Goal: Information Seeking & Learning: Learn about a topic

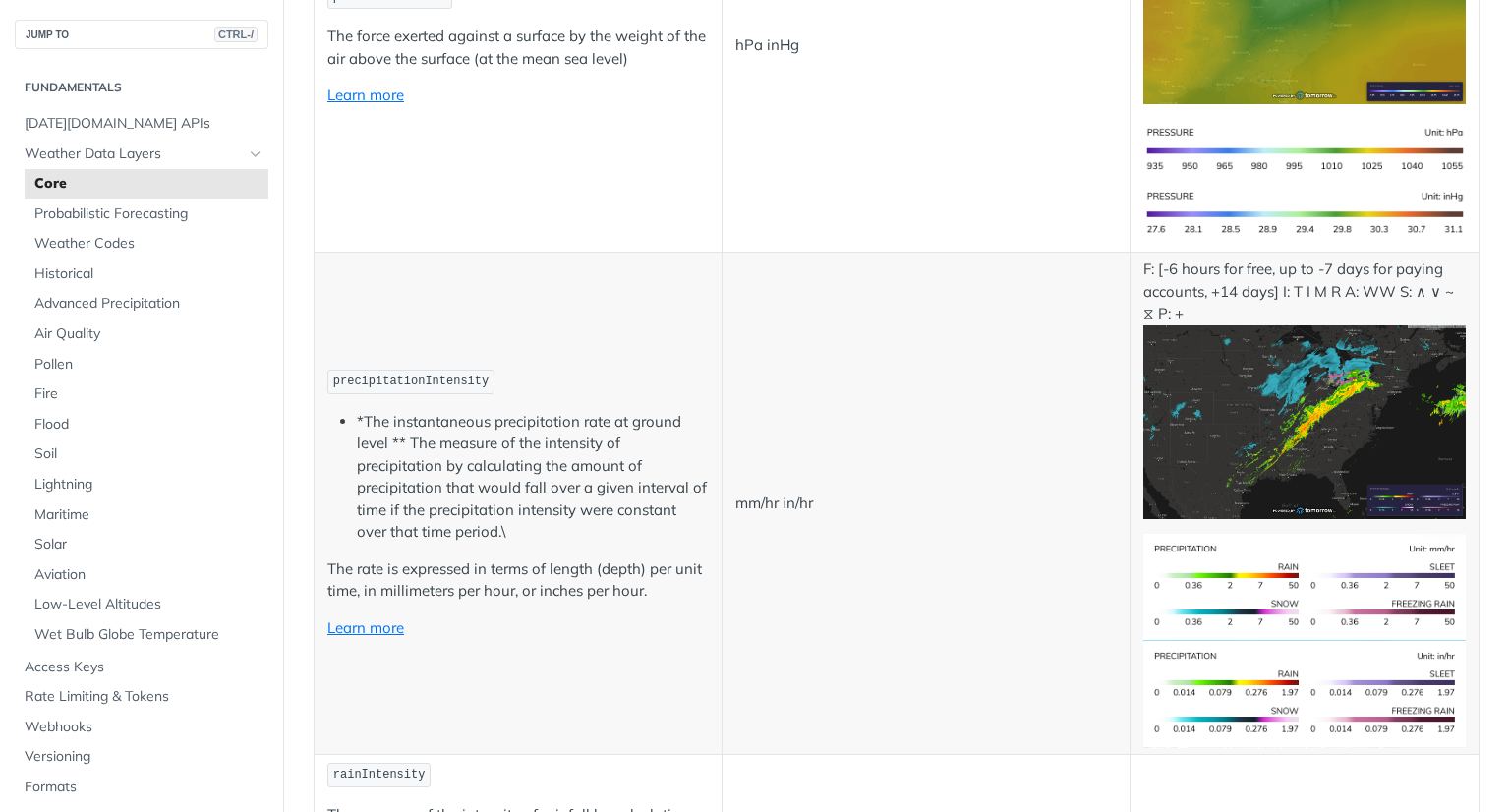
scroll to position [3341, 0]
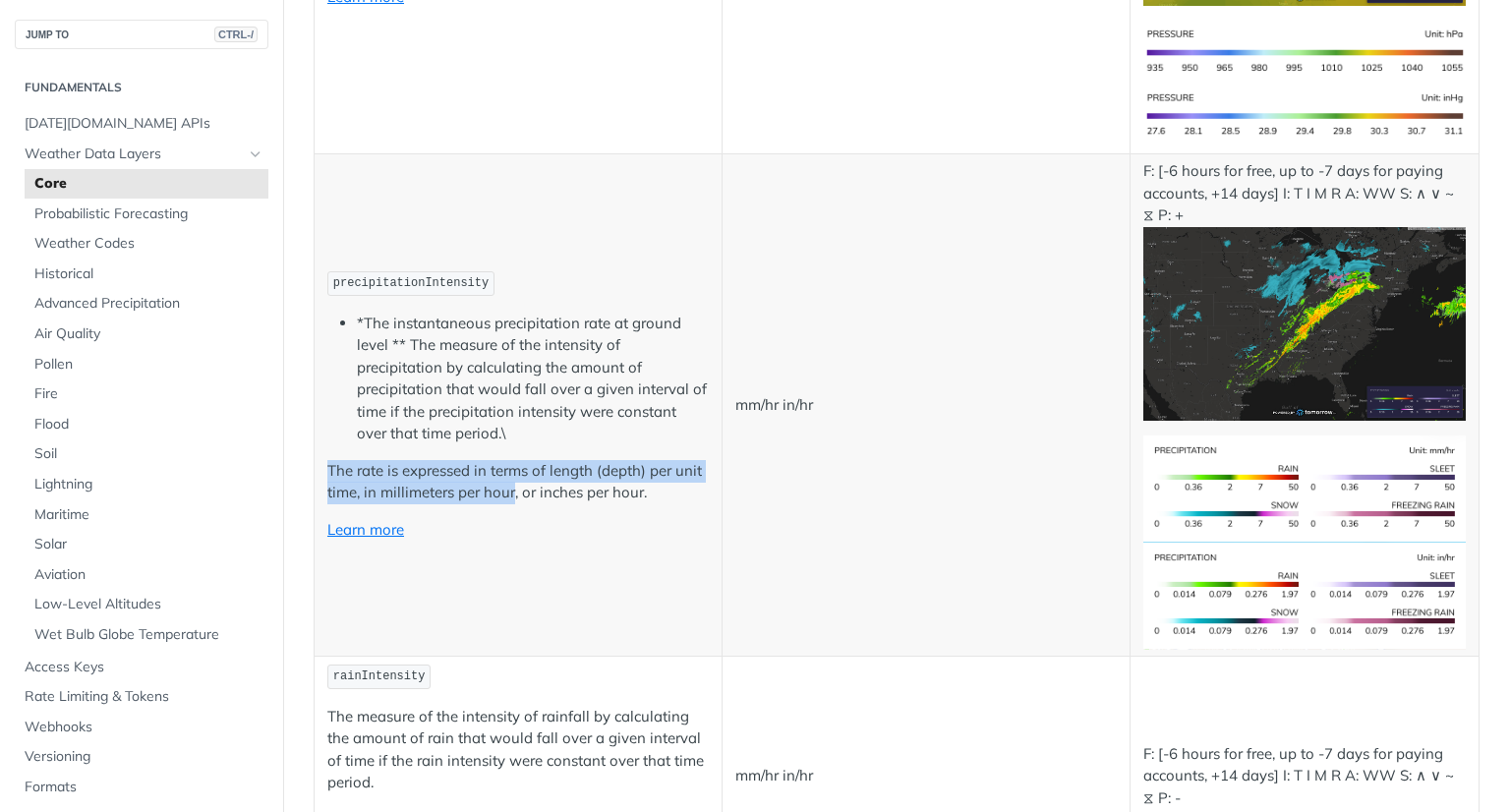
drag, startPoint x: 324, startPoint y: 425, endPoint x: 515, endPoint y: 460, distance: 194.2
click at [515, 460] on td "precipitationIntensity *The instantaneous precipitation rate at ground level **…" at bounding box center [518, 405] width 408 height 501
click at [515, 460] on p "The rate is expressed in terms of length (depth) per unit time, in millimeters …" at bounding box center [517, 482] width 382 height 44
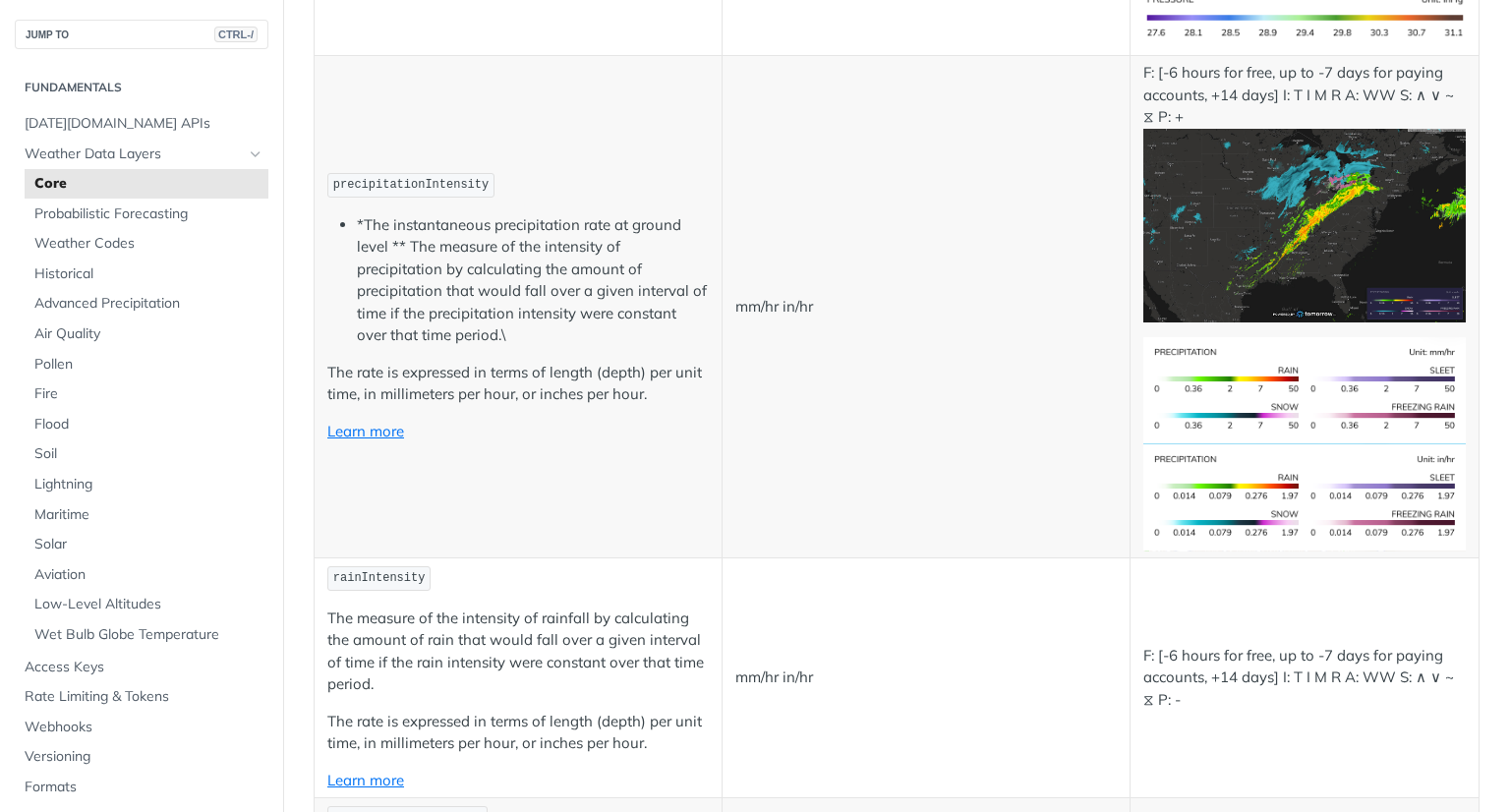
scroll to position [3243, 0]
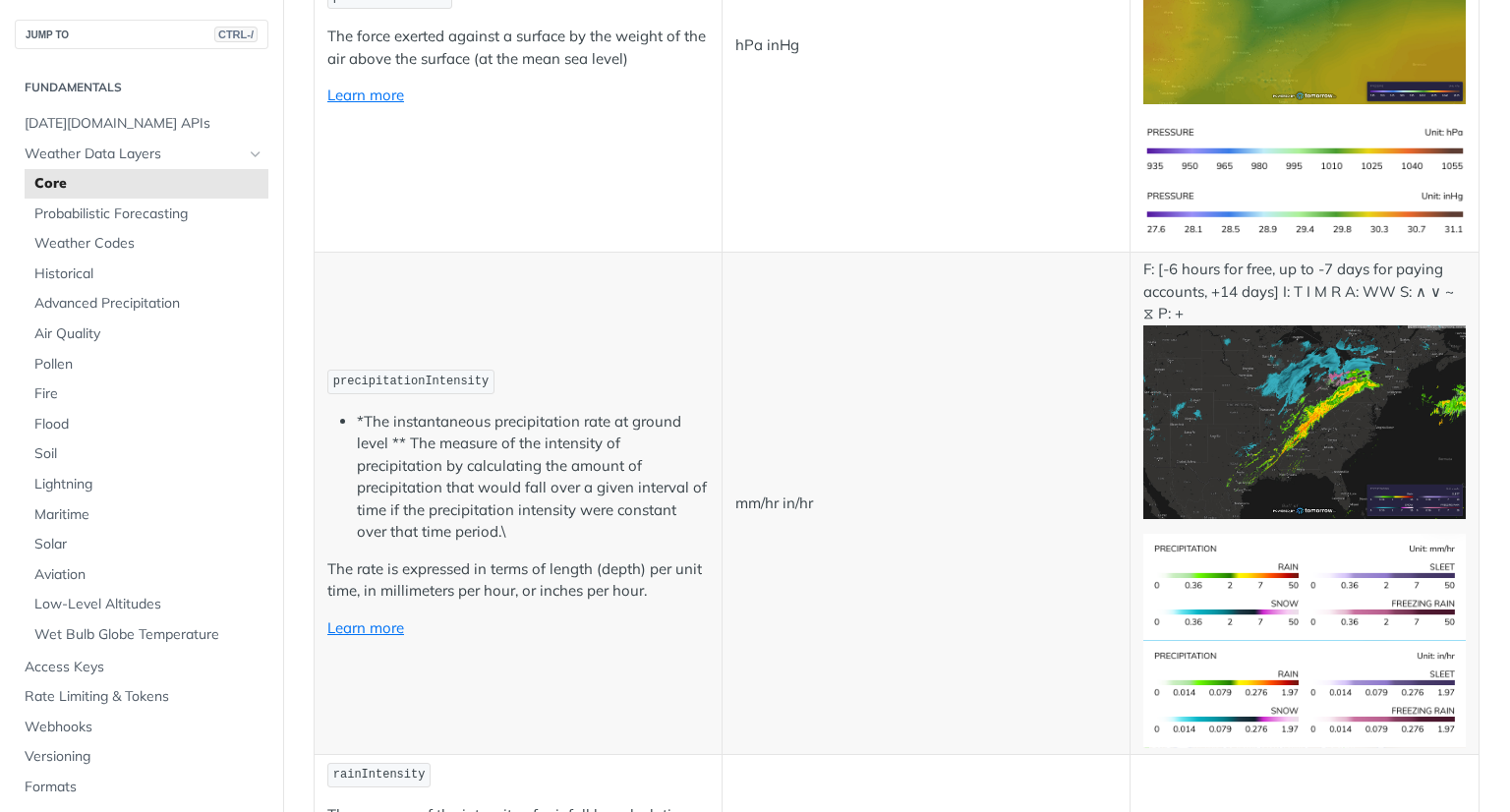
drag, startPoint x: 426, startPoint y: 615, endPoint x: 371, endPoint y: 634, distance: 58.2
click at [371, 634] on td "precipitationIntensity *The instantaneous precipitation rate at ground level **…" at bounding box center [518, 502] width 408 height 501
click at [377, 618] on link "Learn more" at bounding box center [365, 627] width 77 height 19
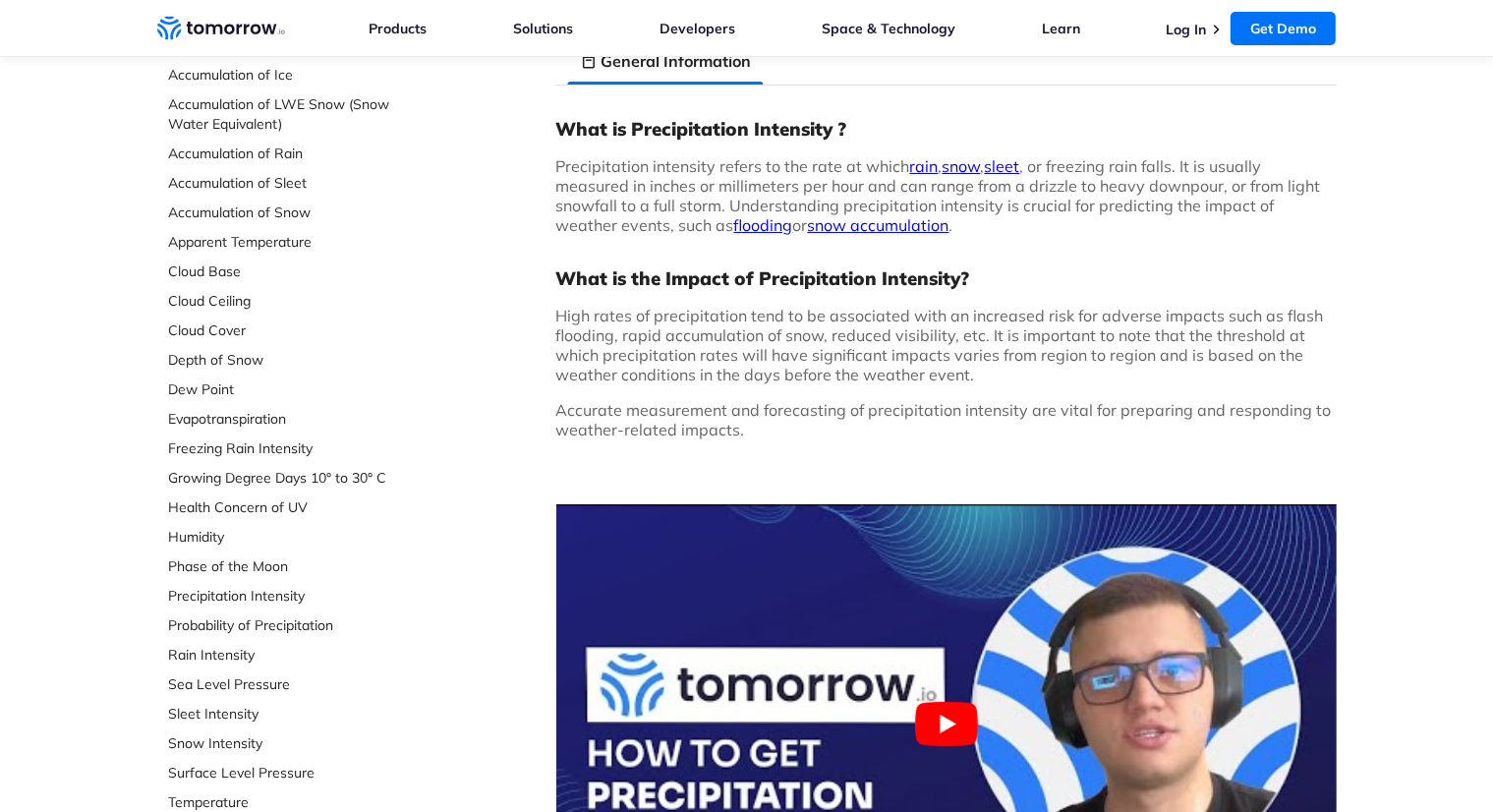
scroll to position [196, 0]
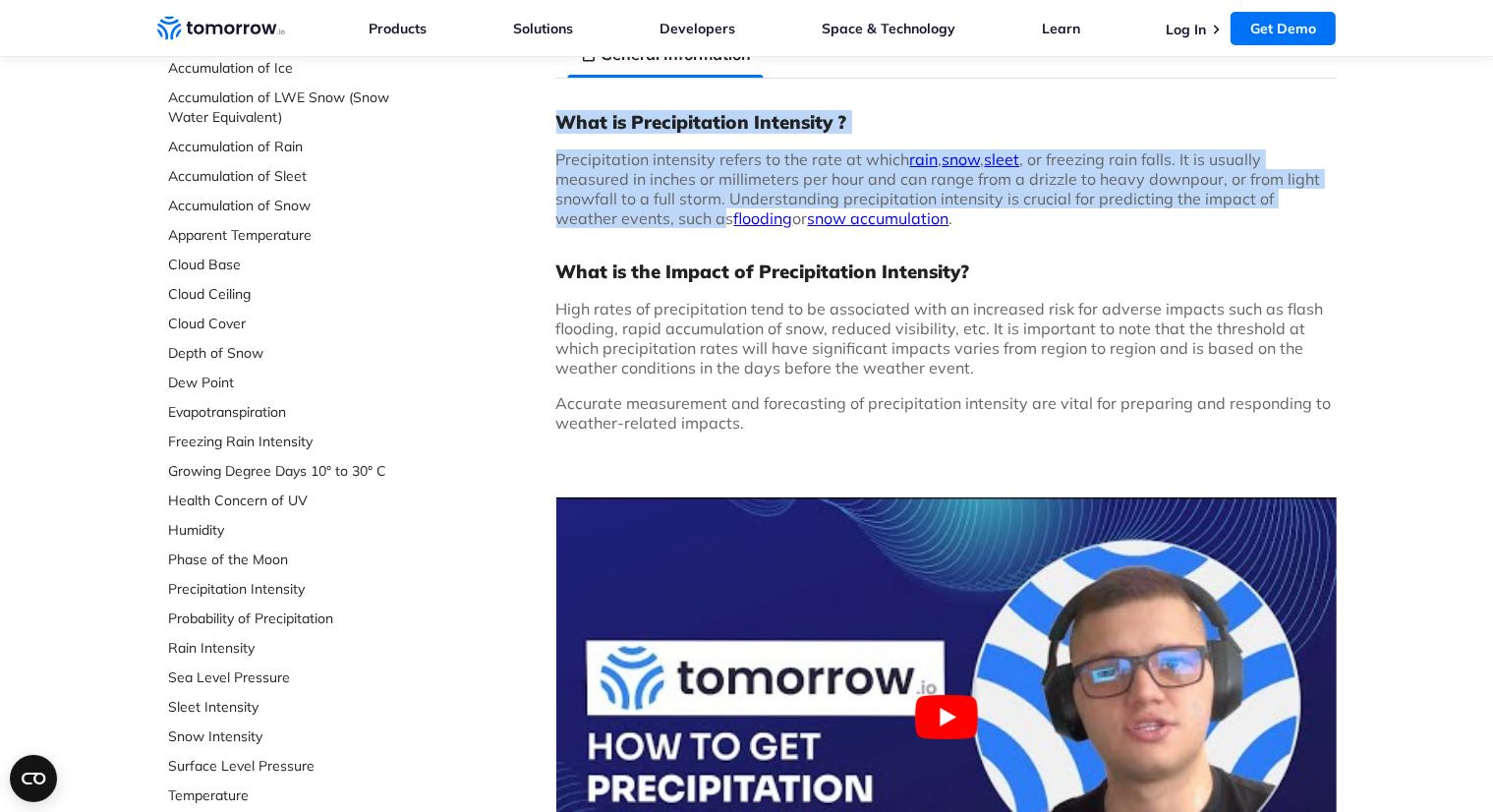
drag, startPoint x: 551, startPoint y: 123, endPoint x: 652, endPoint y: 221, distance: 140.7
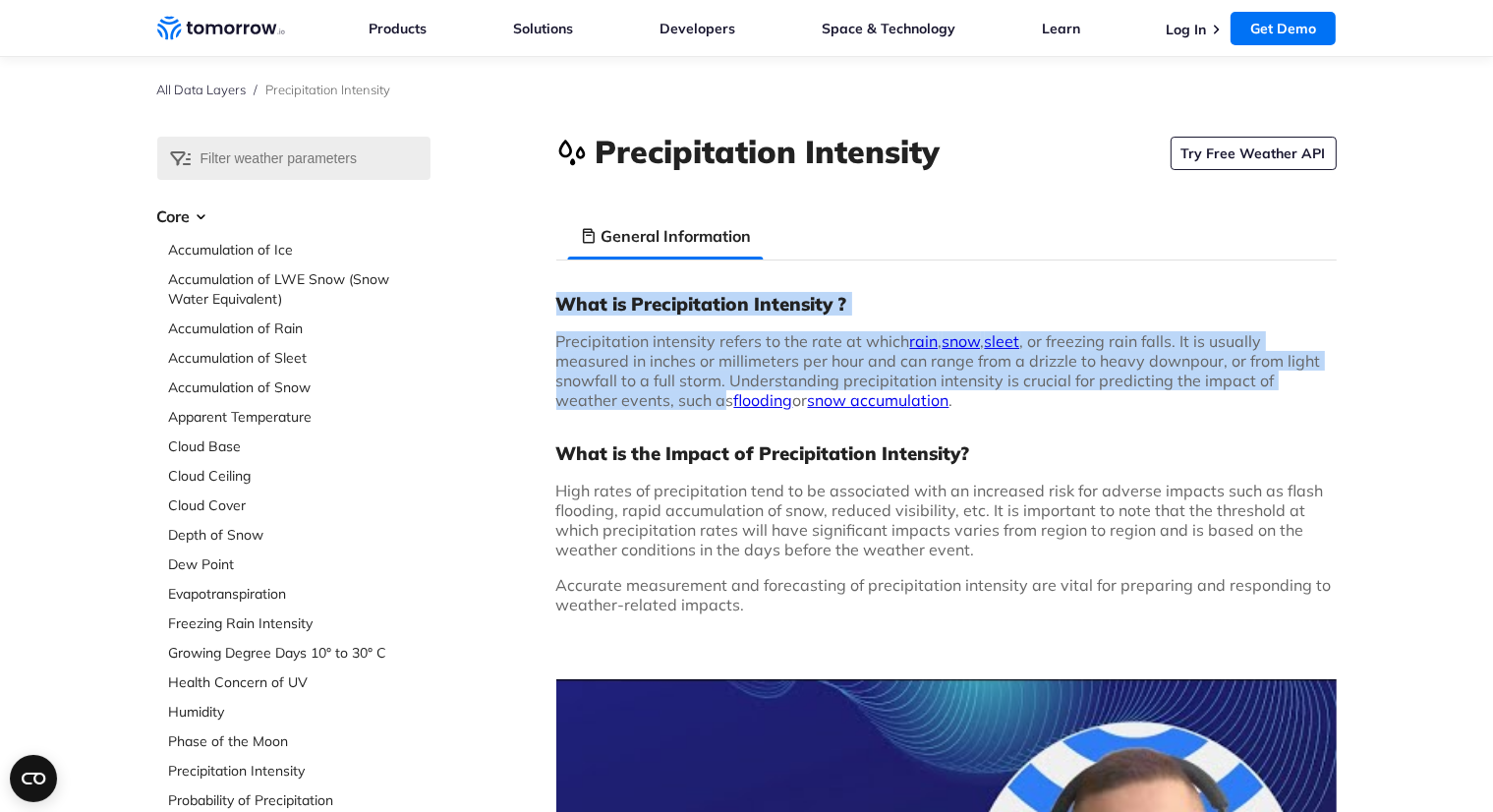
scroll to position [0, 0]
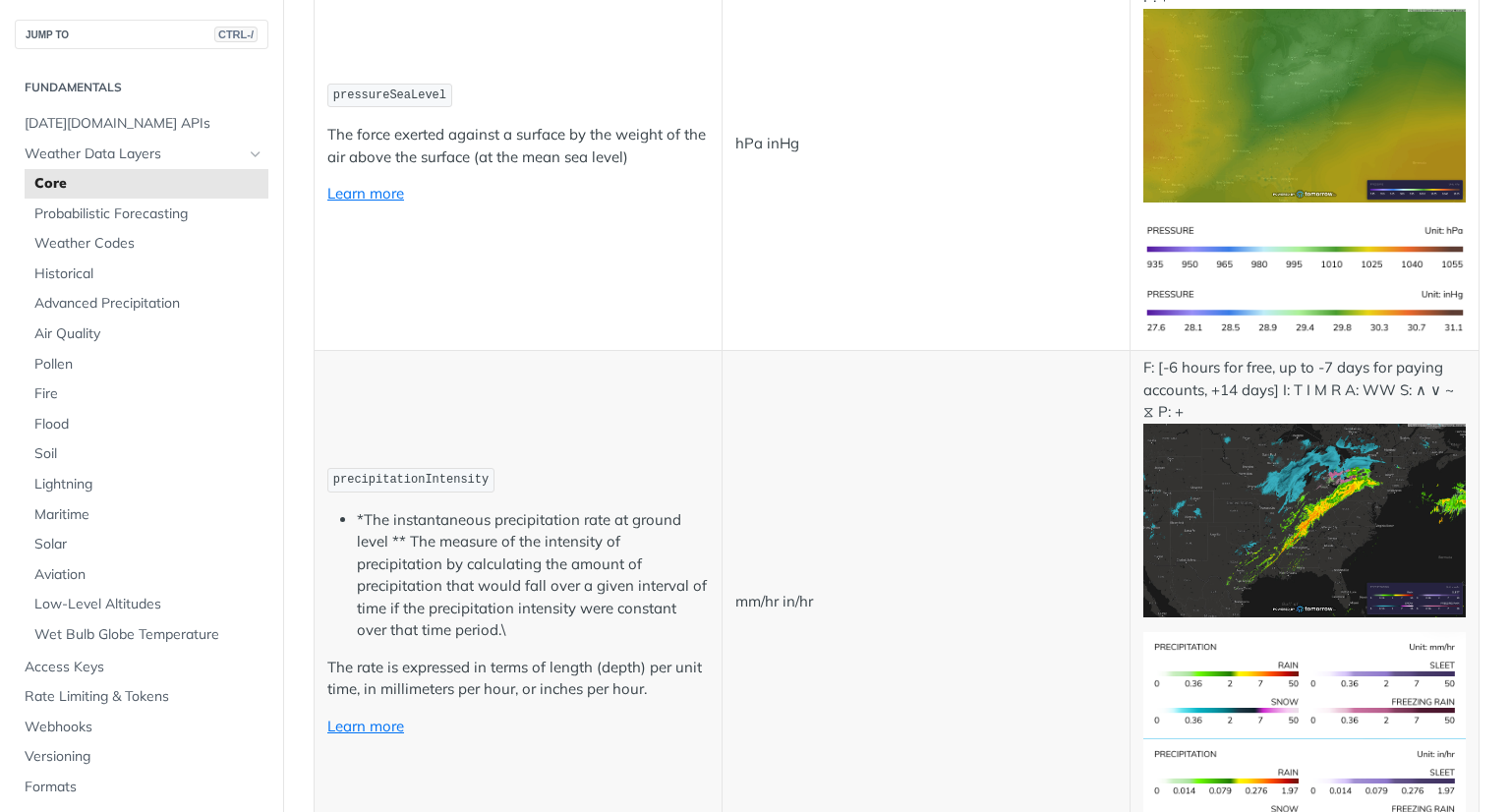
scroll to position [3341, 0]
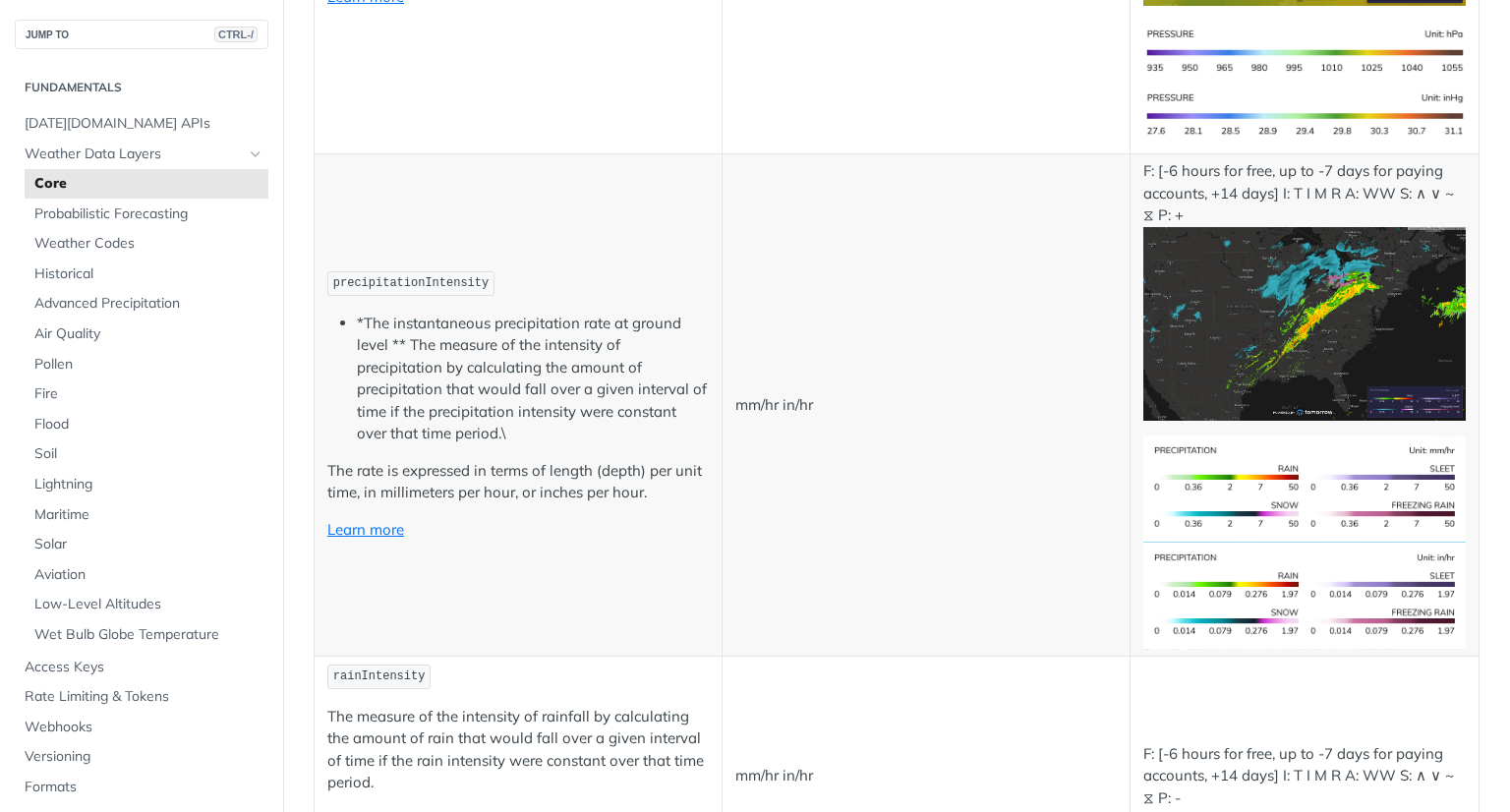
click at [1195, 323] on img "Expand image" at bounding box center [1305, 324] width 323 height 193
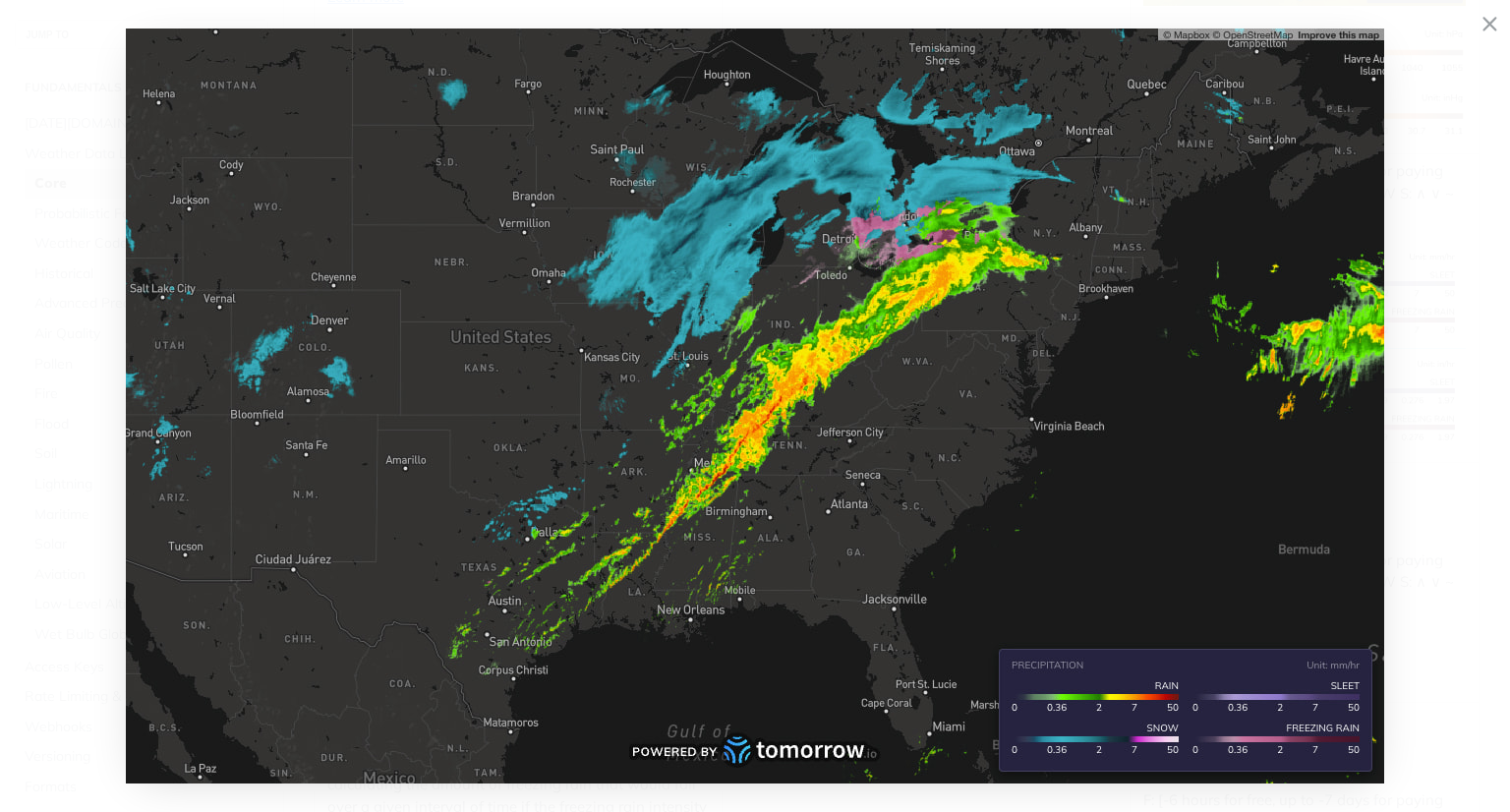
click at [1244, 196] on td "F: [-6 hours for free, up to -7 days for paying accounts, +14 days] I: T I M R …" at bounding box center [1304, 308] width 350 height 308
click at [1164, 182] on p "F: [-6 hours for free, up to -7 days for paying accounts, +14 days] I: T I M R …" at bounding box center [1305, 193] width 323 height 67
click at [1152, 182] on p "F: [-6 hours for free, up to -7 days for paying accounts, +14 days] I: T I M R …" at bounding box center [1305, 193] width 323 height 67
click at [1129, 185] on td "F: [-6 hours for free, up to -7 days for paying accounts, +14 days] I: T I M R …" at bounding box center [1304, 308] width 350 height 308
click at [1186, 284] on img "Expand image" at bounding box center [1305, 296] width 323 height 108
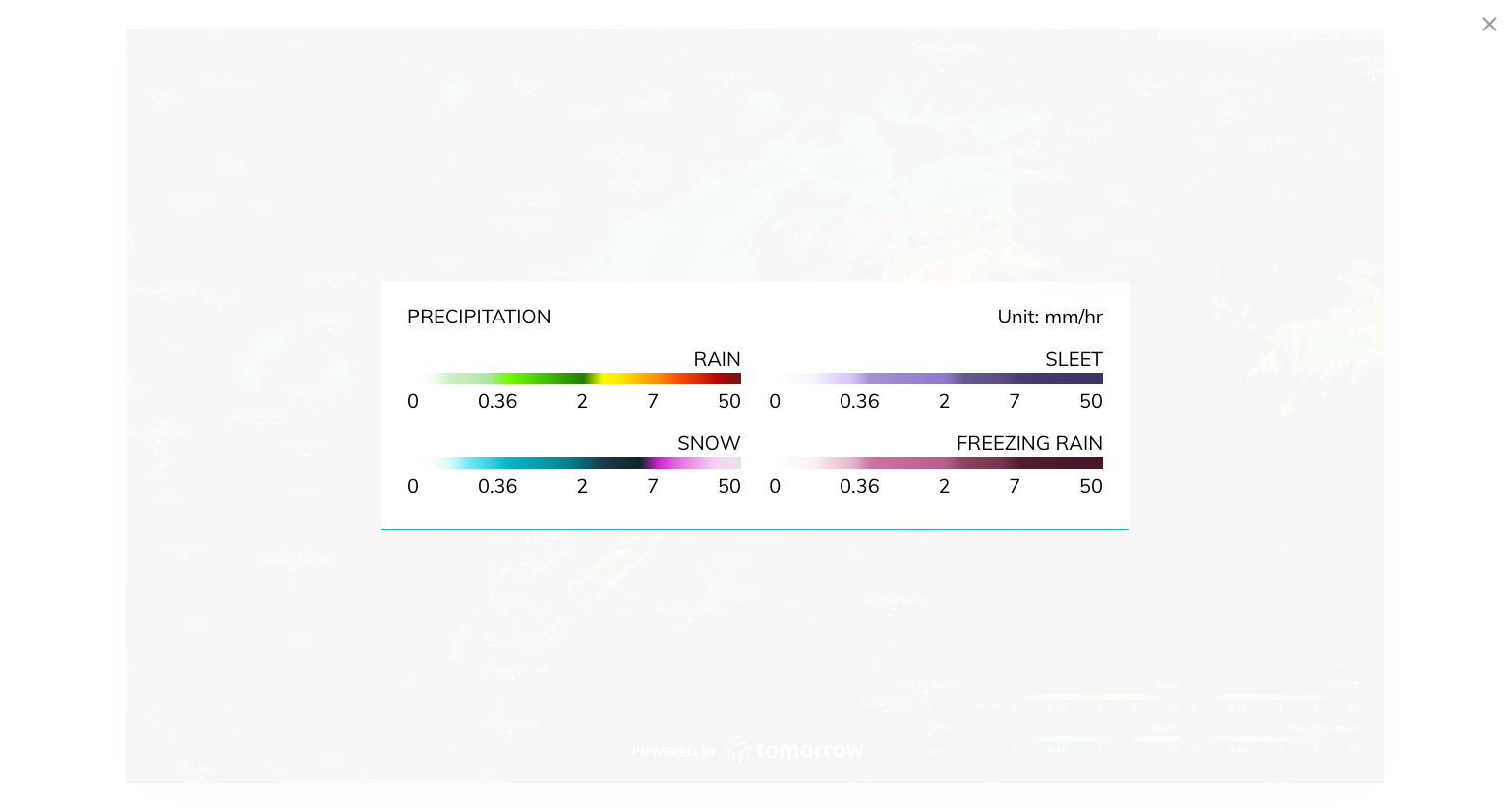
click at [1186, 284] on img "Expand image" at bounding box center [1305, 337] width 323 height 108
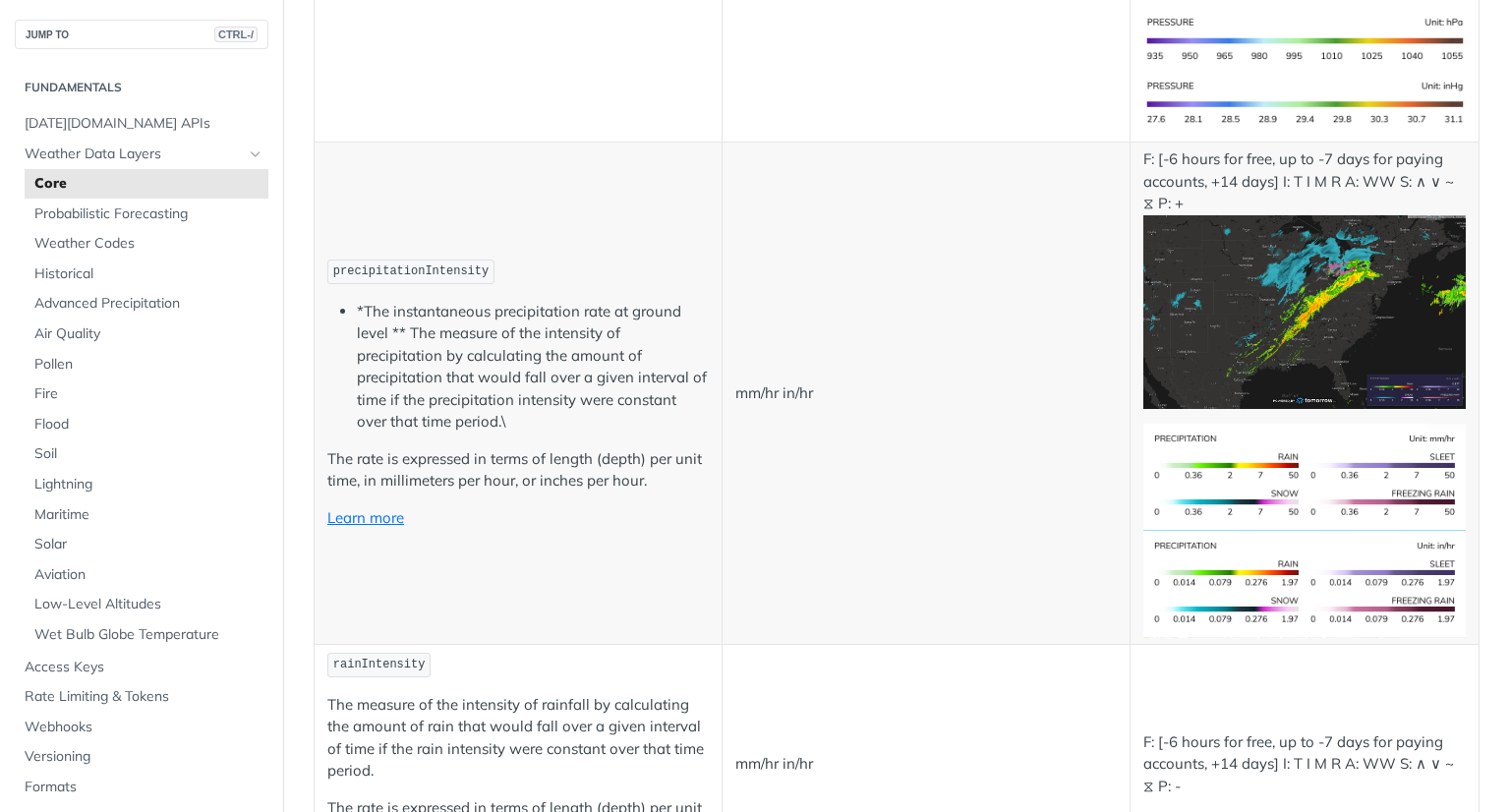
scroll to position [3341, 0]
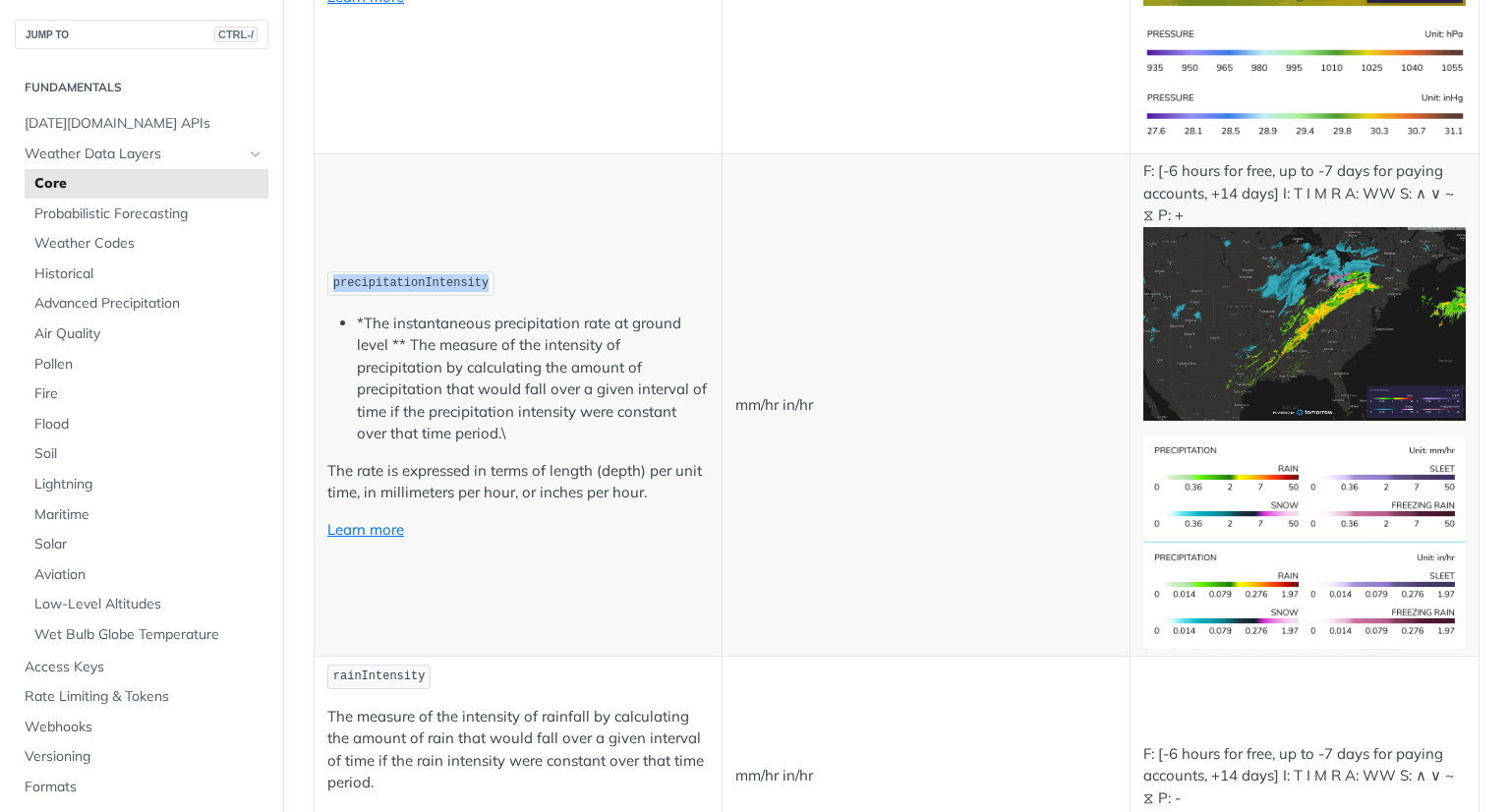
drag, startPoint x: 474, startPoint y: 245, endPoint x: 329, endPoint y: 249, distance: 145.1
click at [329, 271] on code "precipitationIntensity" at bounding box center [411, 283] width 167 height 25
copy span "precipitationIntensity"
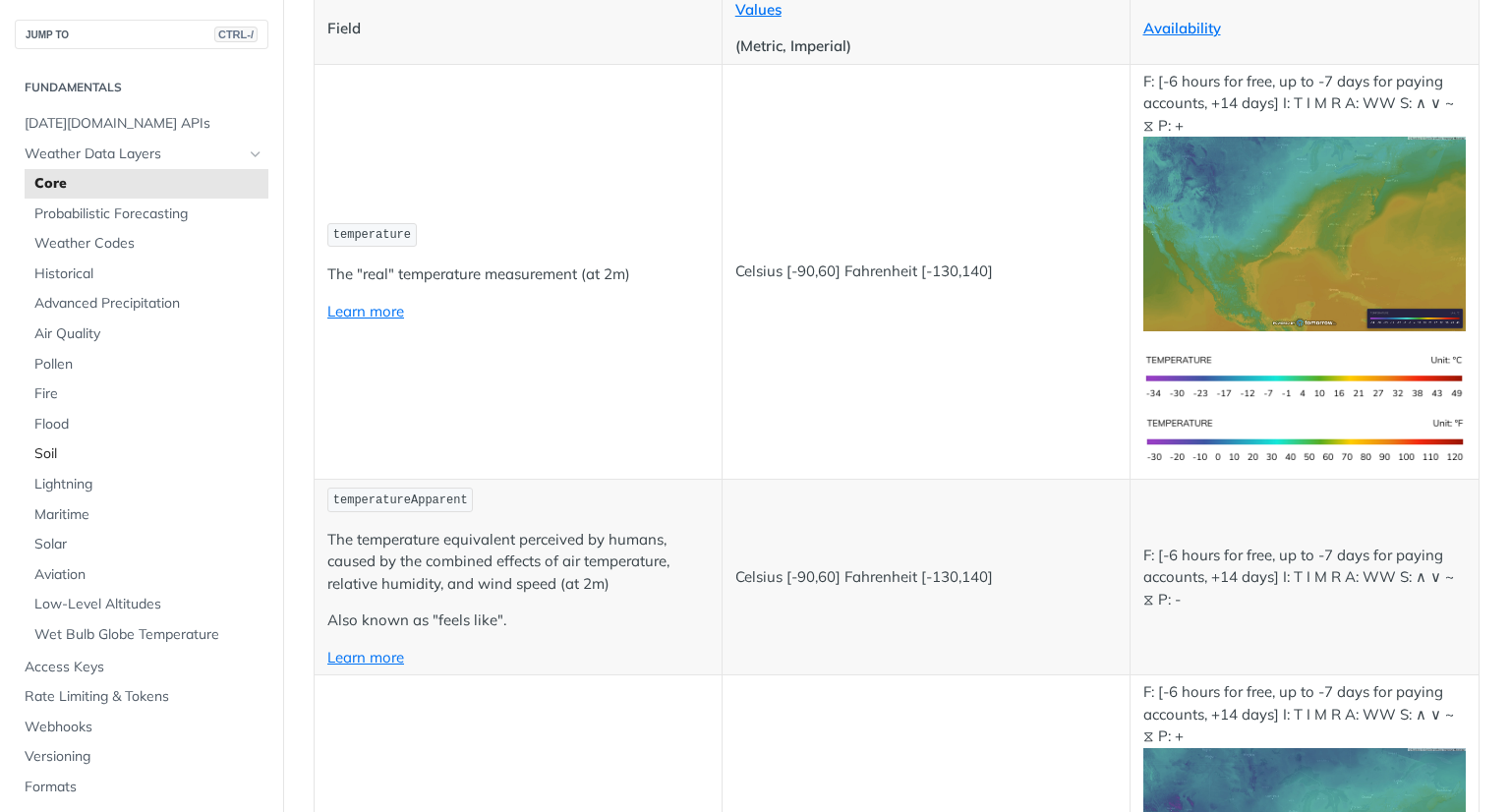
scroll to position [295, 0]
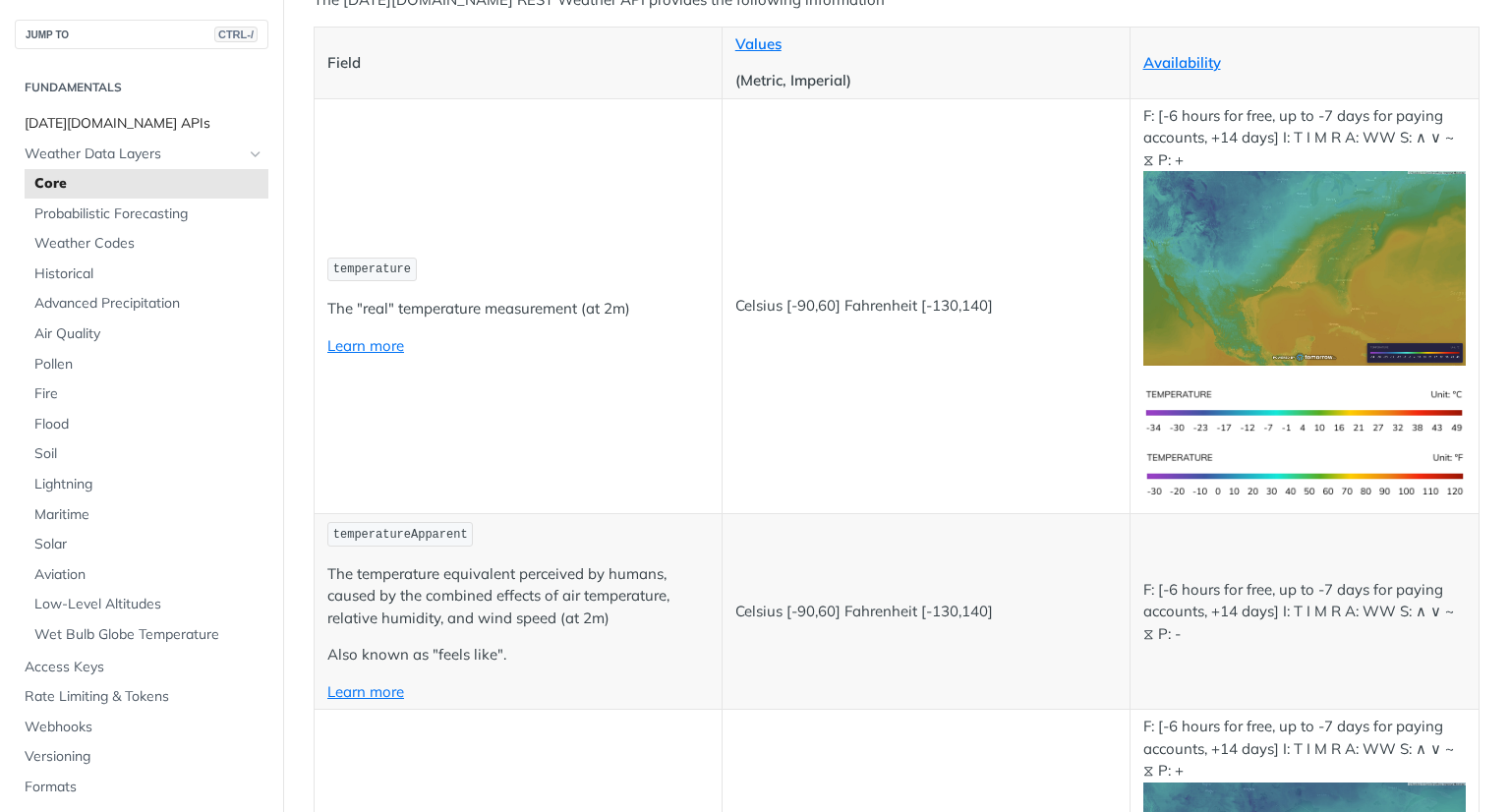
click at [137, 128] on span "[DATE][DOMAIN_NAME] APIs" at bounding box center [145, 124] width 239 height 20
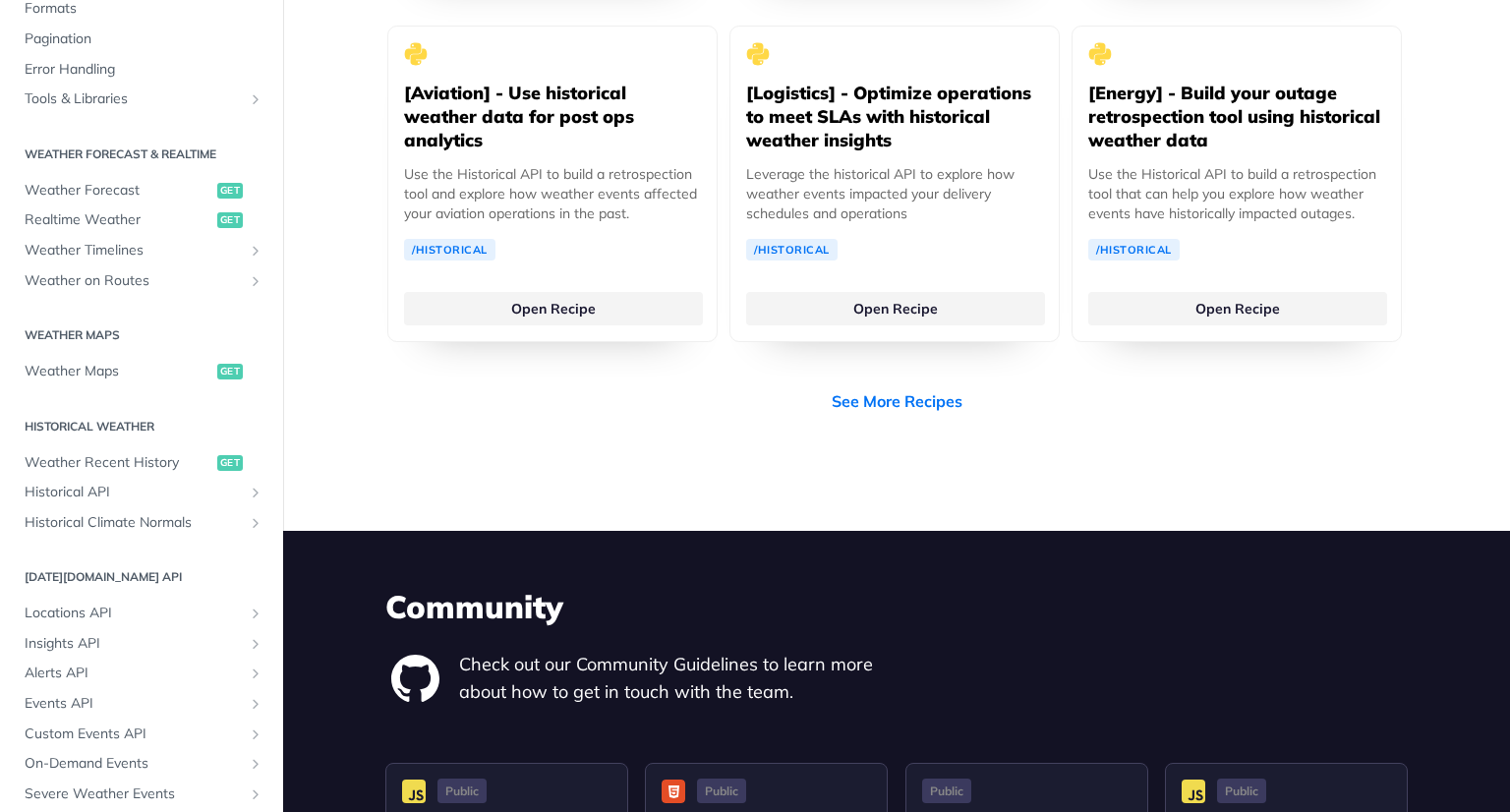
scroll to position [4422, 0]
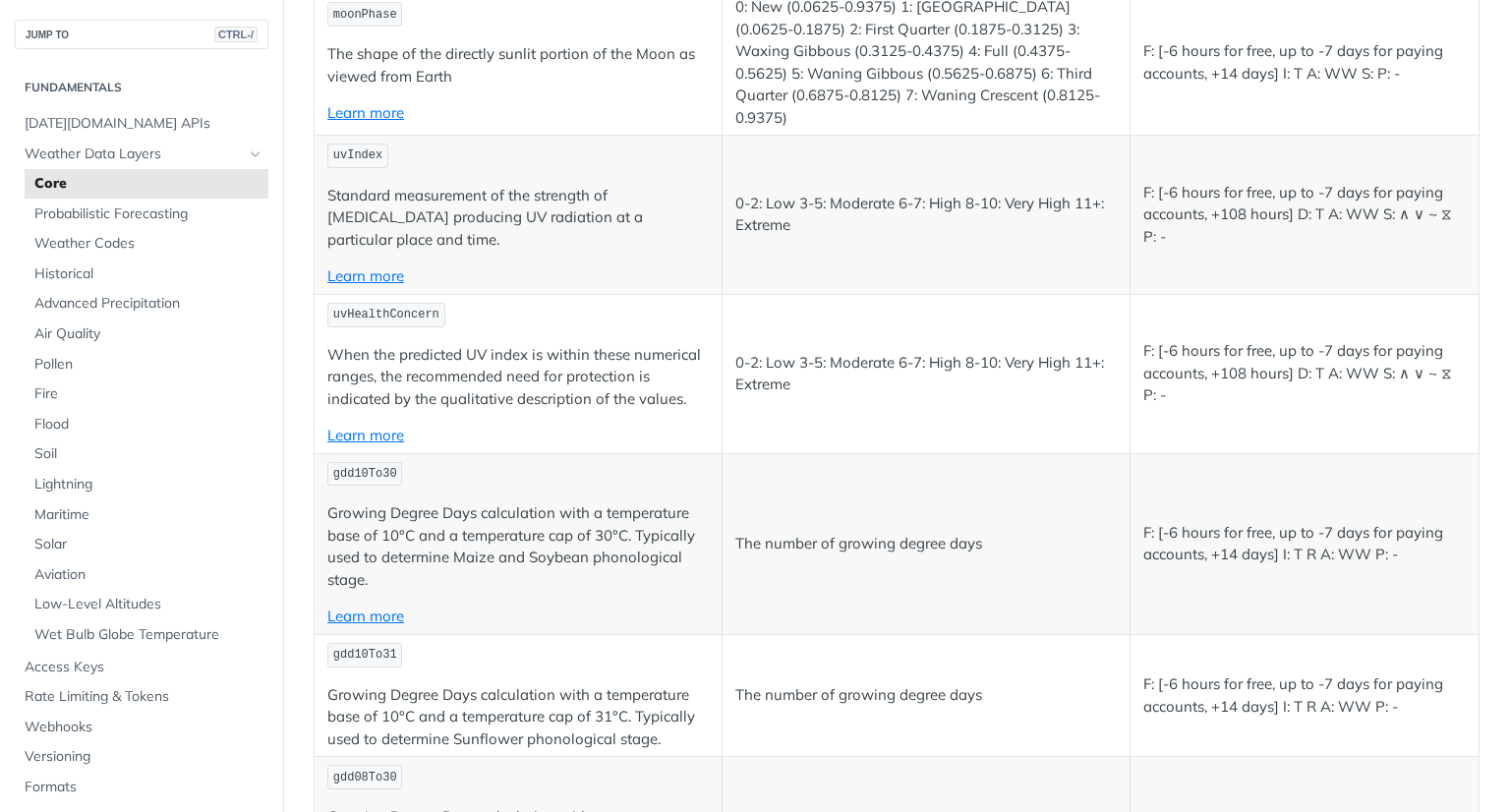
scroll to position [10606, 0]
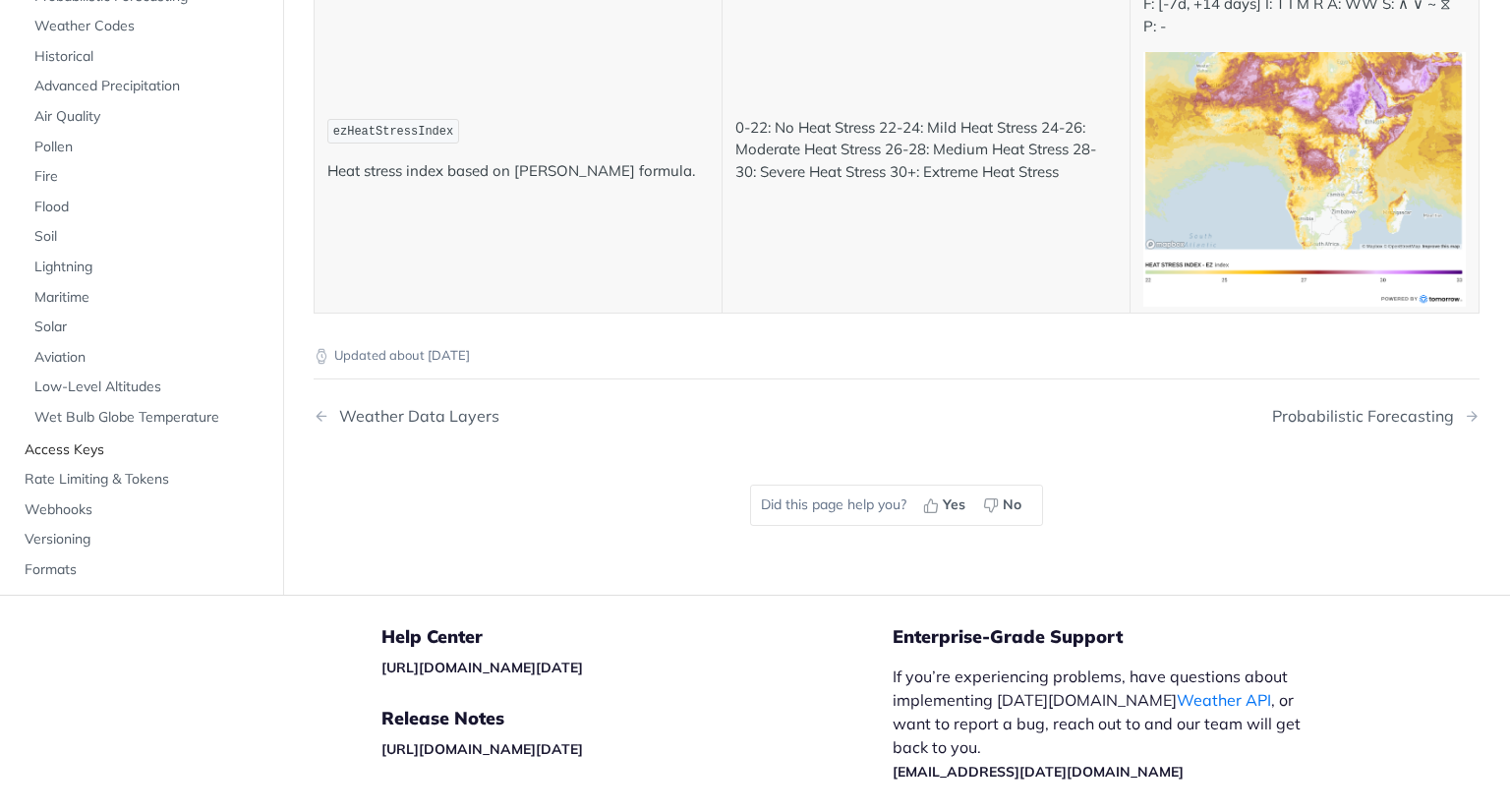
click at [79, 439] on span "Access Keys" at bounding box center [145, 449] width 239 height 20
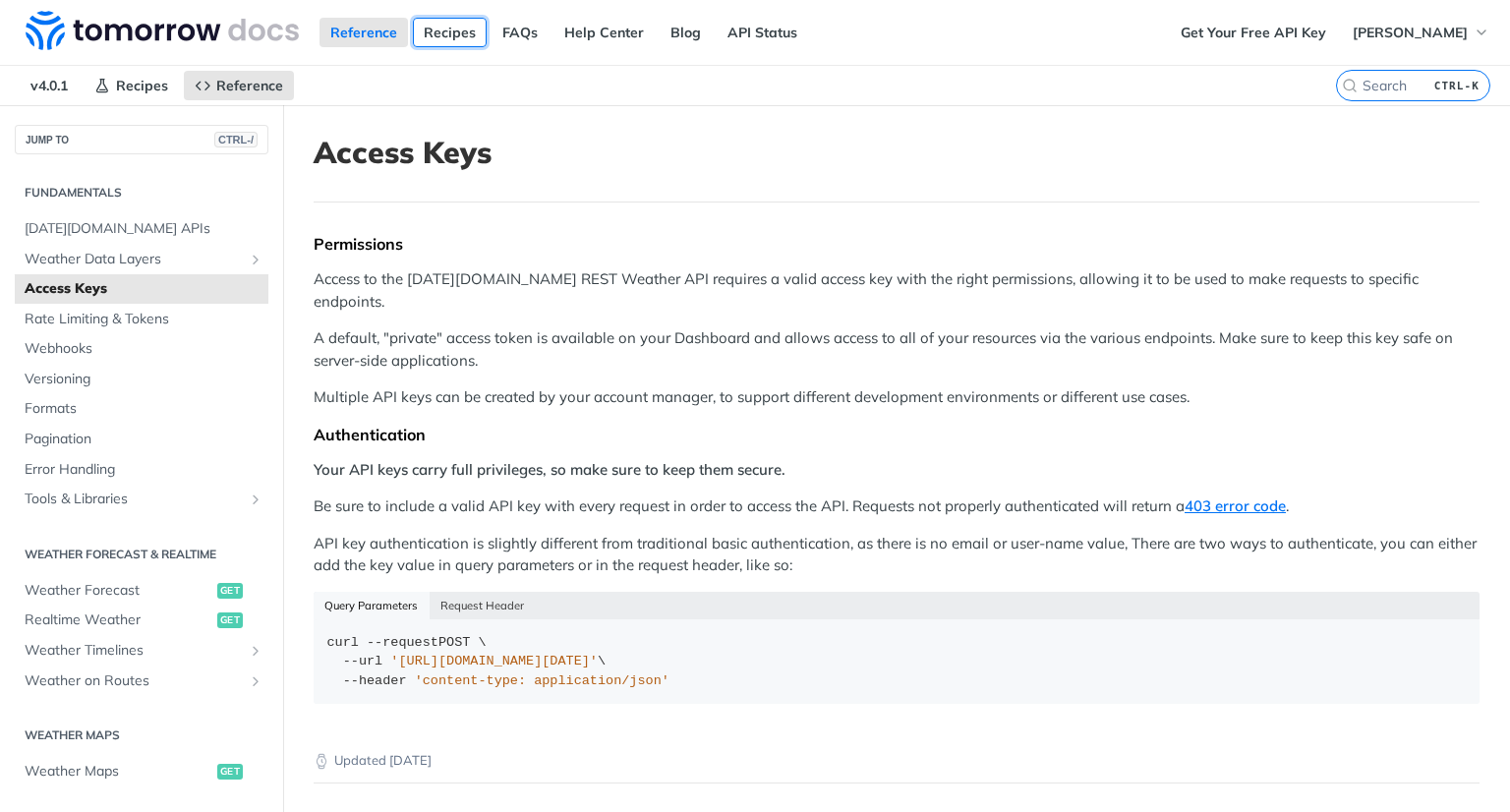
click at [458, 44] on link "Recipes" at bounding box center [450, 33] width 74 height 30
click at [95, 261] on span "Weather Data Layers" at bounding box center [134, 260] width 218 height 20
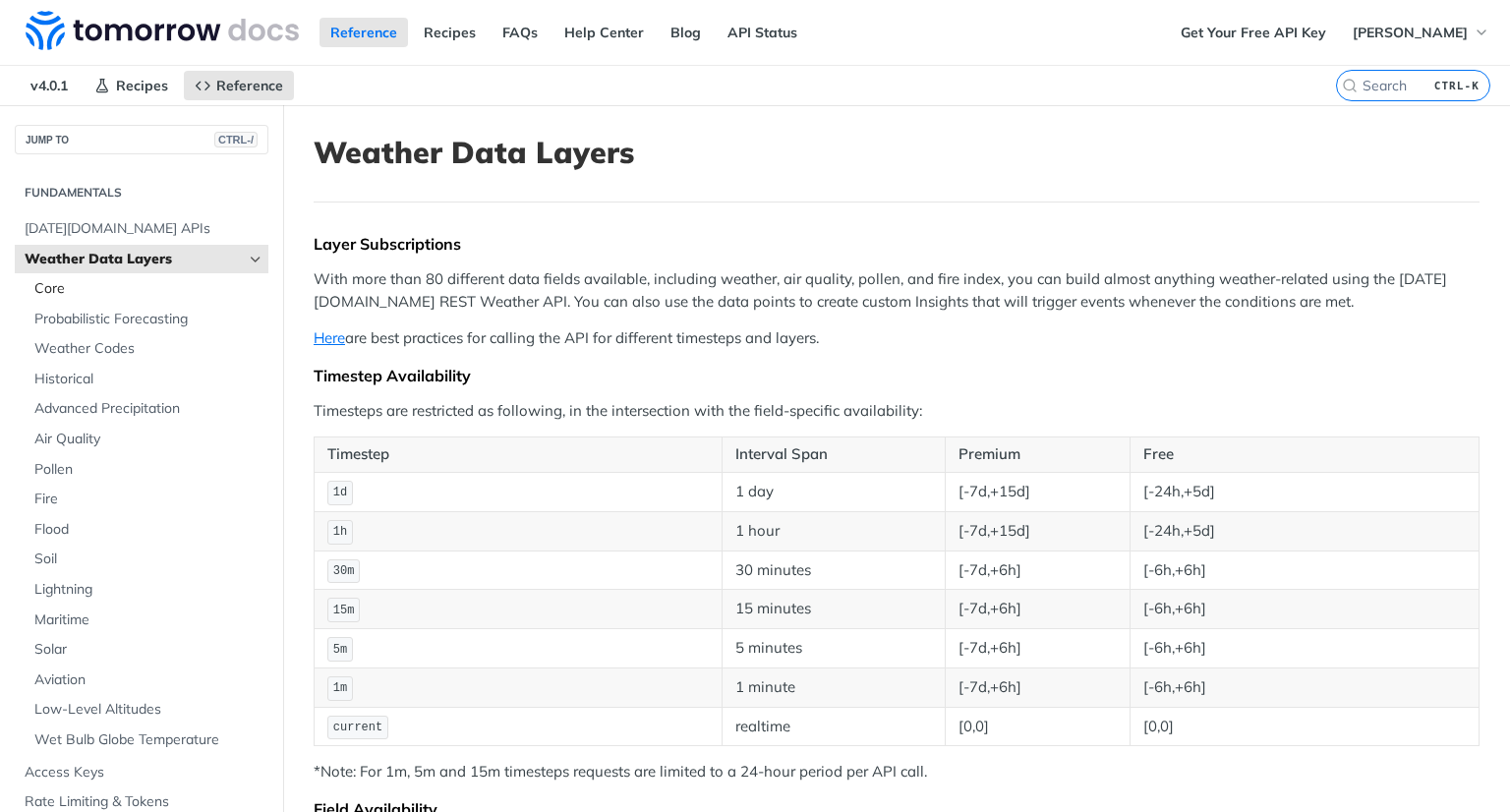
click at [93, 287] on span "Core" at bounding box center [150, 289] width 229 height 20
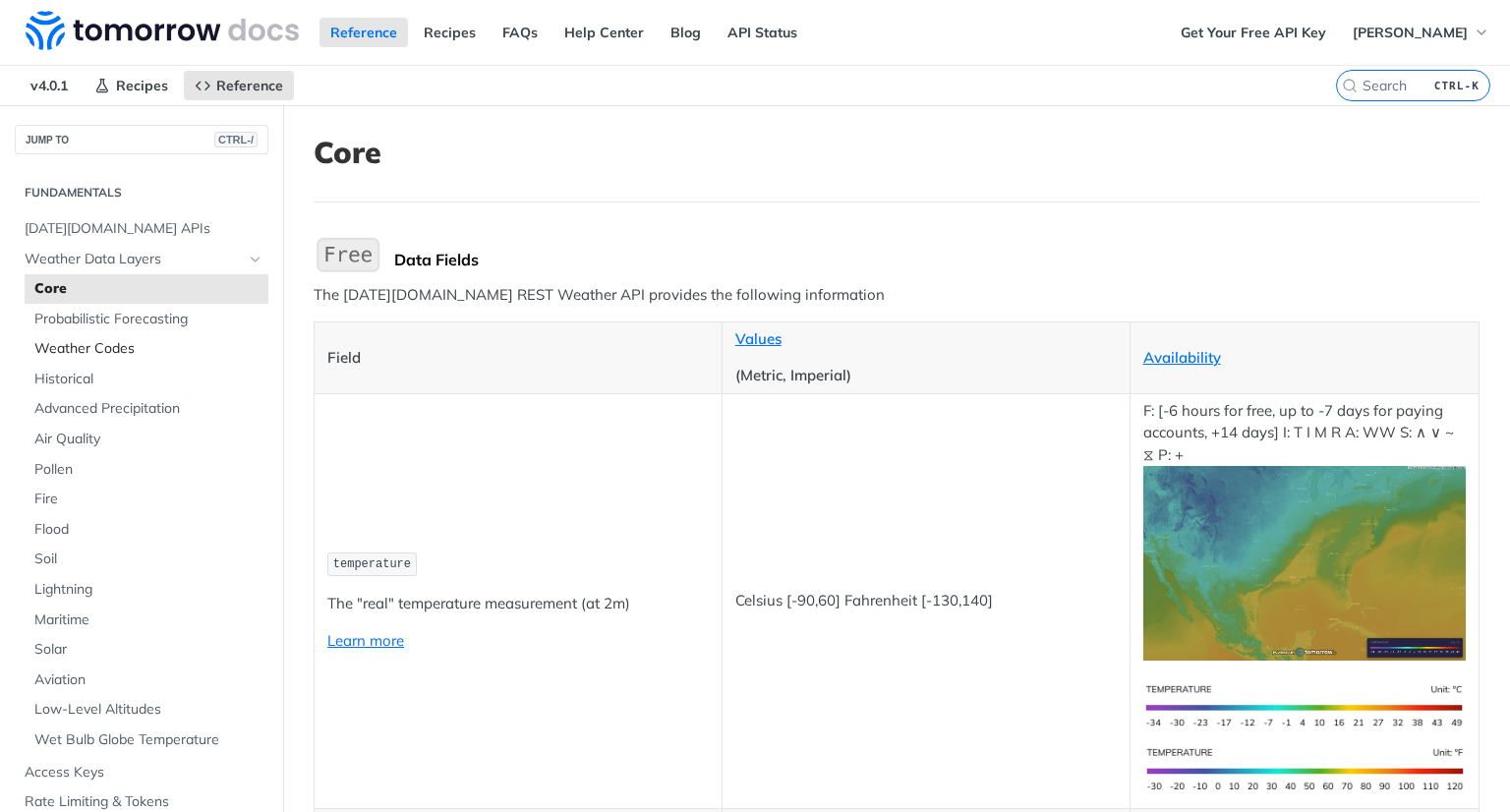
click at [95, 359] on link "Weather Codes" at bounding box center [147, 349] width 244 height 30
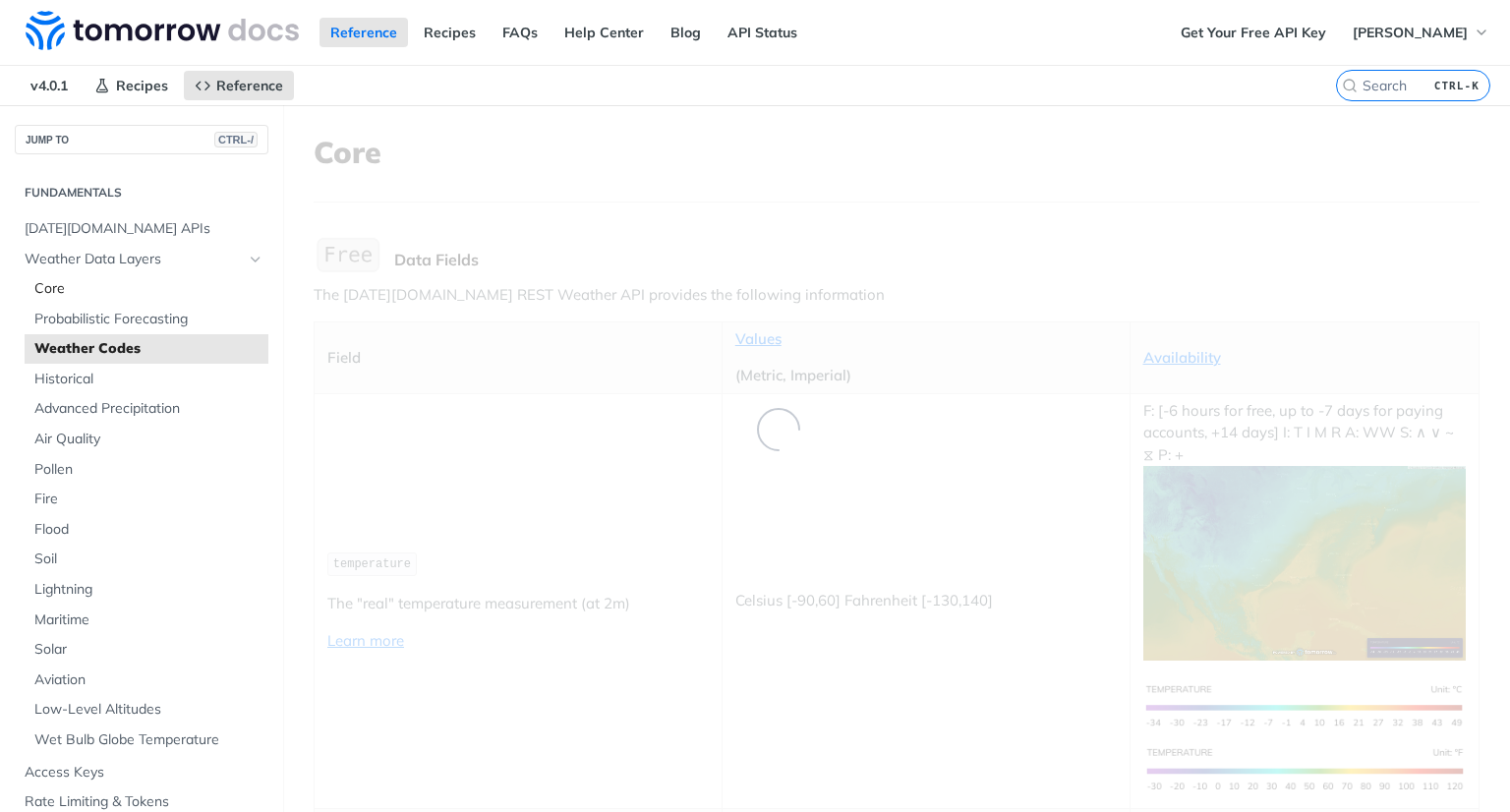
click at [85, 293] on span "Core" at bounding box center [150, 289] width 229 height 20
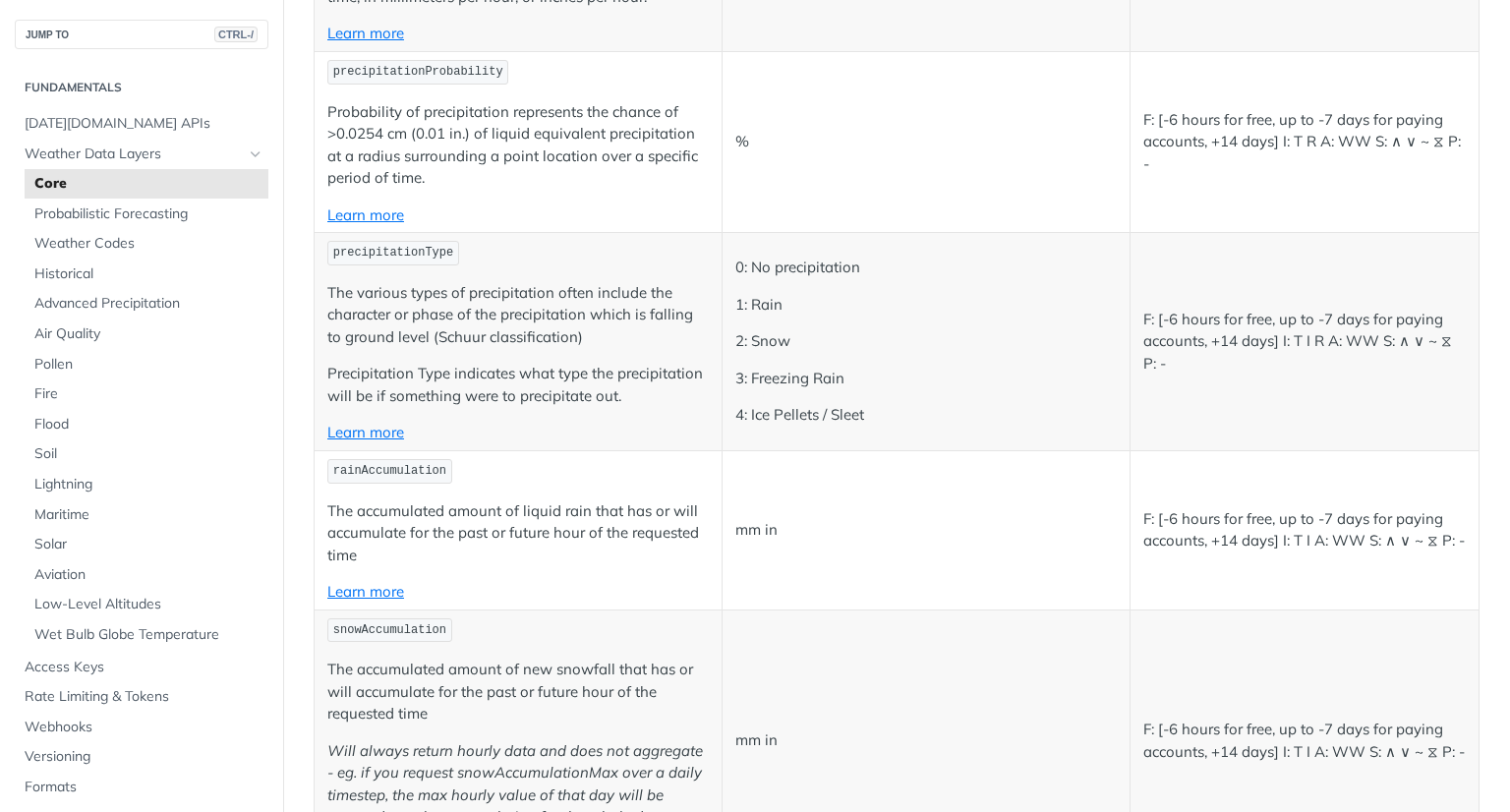
scroll to position [3341, 0]
